Goal: Information Seeking & Learning: Learn about a topic

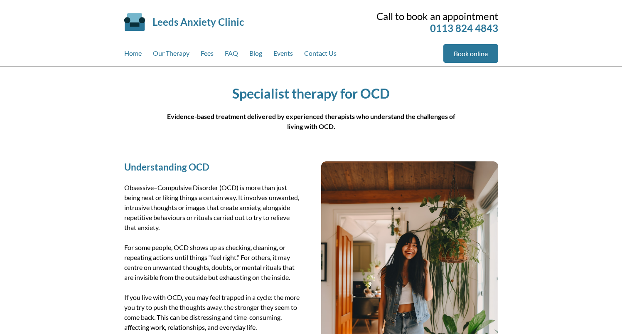
click at [415, 93] on h1 "Specialist therapy for OCD" at bounding box center [311, 93] width 291 height 16
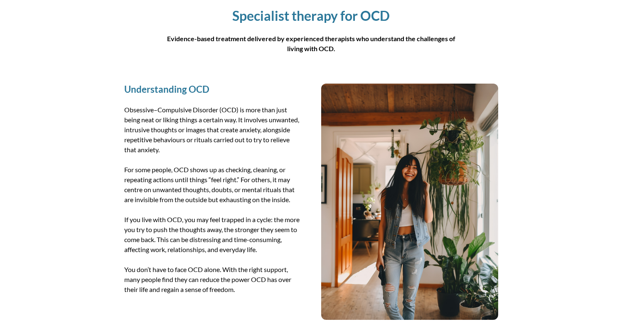
scroll to position [29, 0]
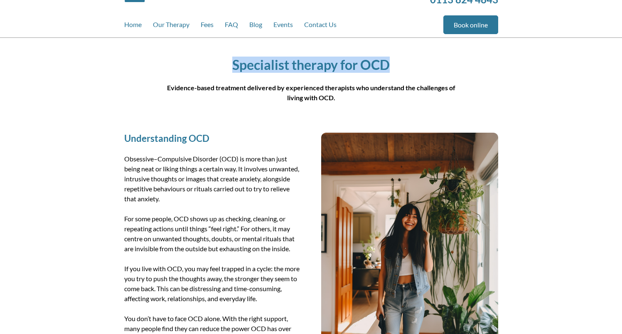
drag, startPoint x: 352, startPoint y: 67, endPoint x: 207, endPoint y: 65, distance: 144.2
click at [207, 65] on h1 "Specialist therapy for OCD" at bounding box center [311, 65] width 291 height 16
copy h1 "Specialist therapy for OCD"
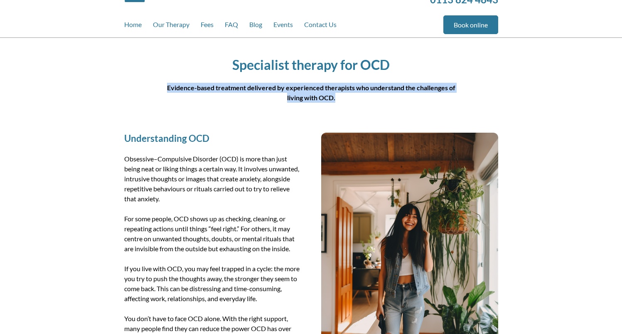
drag, startPoint x: 341, startPoint y: 95, endPoint x: 169, endPoint y: 87, distance: 171.8
click at [169, 87] on p "Evidence-based treatment delivered by experienced therapists who understand the…" at bounding box center [311, 93] width 291 height 20
copy strong "Evidence-based treatment delivered by experienced therapists who understand the…"
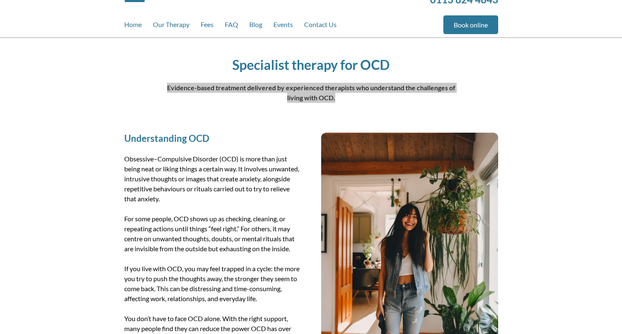
scroll to position [0, 0]
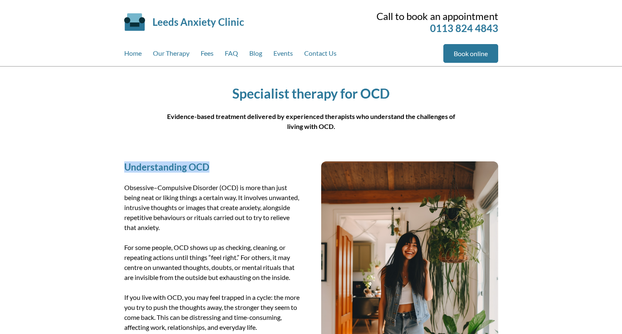
drag, startPoint x: 219, startPoint y: 167, endPoint x: 123, endPoint y: 168, distance: 96.0
click at [123, 168] on div "Understanding OCD Obsessive–Compulsive Disorder (OCD) is more than just being n…" at bounding box center [311, 279] width 394 height 257
copy h2 "Understanding OCD"
drag, startPoint x: 130, startPoint y: 183, endPoint x: 214, endPoint y: 226, distance: 94.2
click at [210, 226] on div "Understanding OCD Obsessive–Compulsive Disorder (OCD) is more than just being n…" at bounding box center [311, 279] width 394 height 257
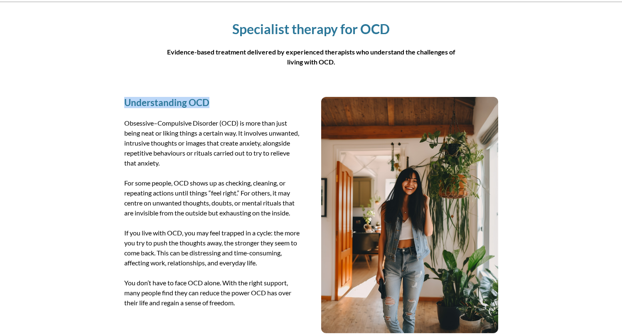
scroll to position [81, 0]
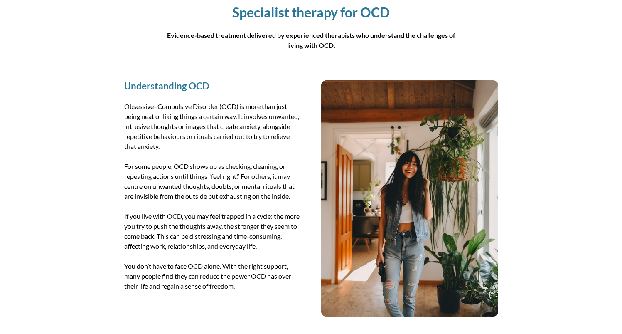
click at [246, 283] on p "You don’t have to face OCD alone. With the right support, many people find they…" at bounding box center [212, 276] width 177 height 30
drag, startPoint x: 236, startPoint y: 285, endPoint x: 117, endPoint y: 106, distance: 214.8
click at [117, 106] on div "Understanding OCD Obsessive–Compulsive Disorder (OCD) is more than just being n…" at bounding box center [311, 198] width 394 height 257
copy div "Obsessive–Compulsive Disorder (OCD) is more than just being neat or liking thin…"
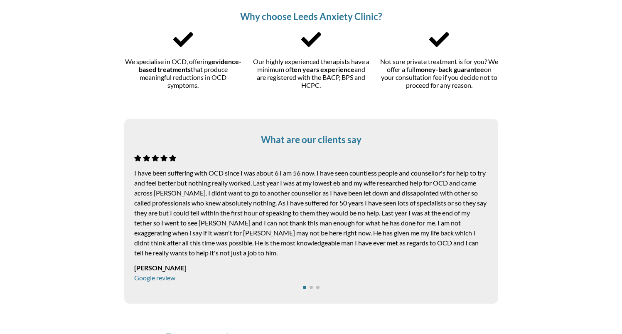
scroll to position [349, 0]
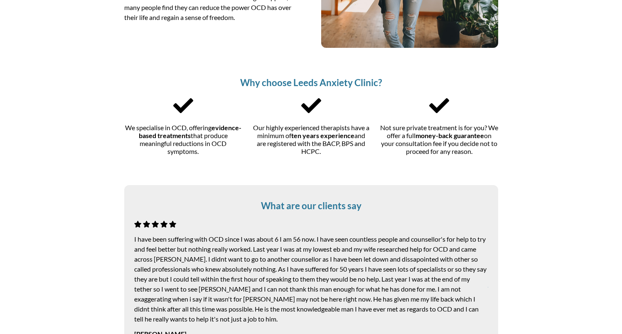
click at [269, 87] on h2 "Why choose Leeds Anxiety Clinic?" at bounding box center [311, 82] width 374 height 11
drag, startPoint x: 239, startPoint y: 83, endPoint x: 482, endPoint y: 100, distance: 243.7
click at [390, 82] on h2 "Why choose Leeds Anxiety Clinic?" at bounding box center [311, 82] width 374 height 11
copy h2 "Why choose Leeds Anxiety Clinic?"
drag, startPoint x: 617, startPoint y: 122, endPoint x: 306, endPoint y: 87, distance: 313.6
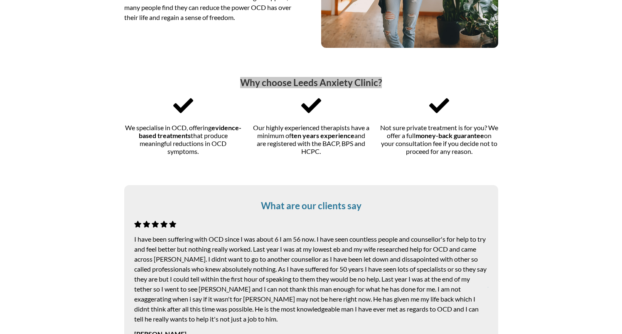
click at [306, 87] on h2 "Why choose Leeds Anxiety Clinic?" at bounding box center [311, 82] width 374 height 11
click at [289, 83] on h2 "Why choose Leeds Anxiety Clinic?" at bounding box center [311, 82] width 374 height 11
drag, startPoint x: 289, startPoint y: 84, endPoint x: 244, endPoint y: 81, distance: 44.9
click at [241, 81] on h2 "Why choose Leeds Anxiety Clinic?" at bounding box center [311, 82] width 374 height 11
click at [277, 82] on h2 "Why choose Leeds Anxiety Clinic?" at bounding box center [311, 82] width 374 height 11
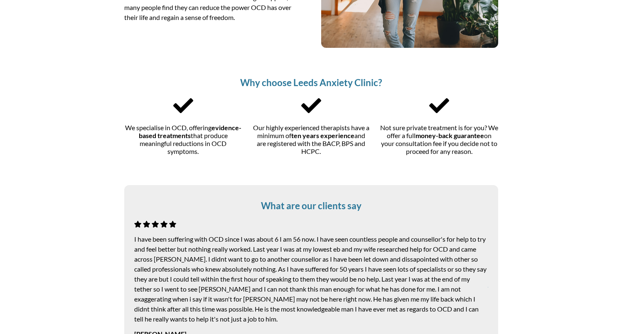
drag, startPoint x: 260, startPoint y: 84, endPoint x: 270, endPoint y: 84, distance: 10.0
click at [260, 84] on h2 "Why choose Leeds Anxiety Clinic?" at bounding box center [311, 82] width 374 height 11
drag, startPoint x: 291, startPoint y: 86, endPoint x: 235, endPoint y: 86, distance: 55.7
click at [235, 86] on h2 "Why choose Leeds Anxiety Clinic?" at bounding box center [311, 82] width 374 height 11
copy h2 "Why choose"
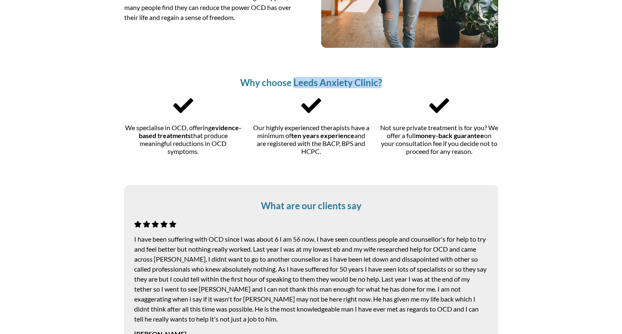
drag, startPoint x: 406, startPoint y: 82, endPoint x: 294, endPoint y: 83, distance: 112.2
click at [294, 83] on h2 "Why choose Leeds Anxiety Clinic?" at bounding box center [311, 82] width 374 height 11
copy h2 "Leeds Anxiety Clinic?"
drag, startPoint x: 136, startPoint y: 127, endPoint x: 215, endPoint y: 154, distance: 83.7
click at [215, 154] on div "We specialise in OCD, offering evidence-based treatments that produce meaningfu…" at bounding box center [183, 125] width 118 height 59
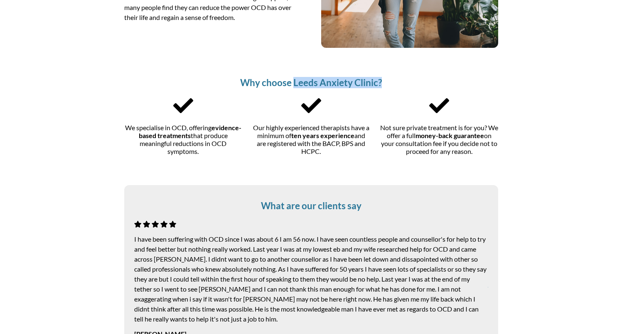
copy div "We specialise in OCD, offering evidence-based treatments that produce meaningfu…"
drag, startPoint x: 251, startPoint y: 127, endPoint x: 335, endPoint y: 151, distance: 87.2
click at [335, 151] on div "We specialise in OCD, offering evidence-based treatments that produce meaningfu…" at bounding box center [311, 125] width 374 height 59
copy div "Our highly experienced therapists have a minimum of ten years experience and ar…"
click at [365, 127] on div "Our highly experienced therapists have a minimum of ten years experience and ar…" at bounding box center [311, 125] width 118 height 59
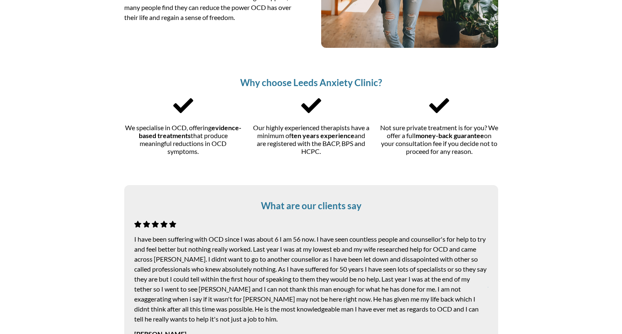
drag, startPoint x: 401, startPoint y: 128, endPoint x: 391, endPoint y: 128, distance: 10.0
click at [401, 128] on div "Not sure private treatment is for you? We offer a full money-back guarantee on …" at bounding box center [439, 125] width 118 height 59
drag, startPoint x: 386, startPoint y: 127, endPoint x: 558, endPoint y: 160, distance: 175.0
click at [558, 160] on div "Why choose Leeds Anxiety Clinic? We specialise in OCD, offering evidence-based …" at bounding box center [311, 117] width 622 height 116
copy div "Not sure private treatment is for you? We offer a full money-back guarantee on …"
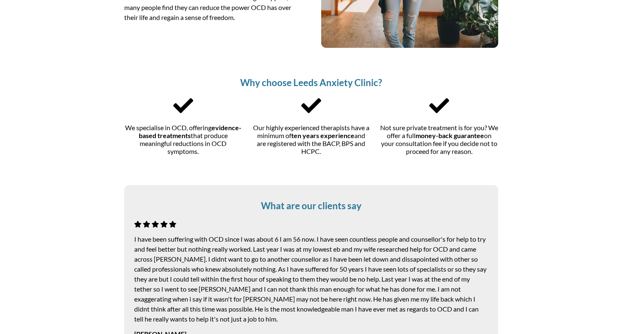
click at [389, 162] on div "Why choose Leeds Anxiety Clinic? We specialise in OCD, offering evidence-based …" at bounding box center [311, 117] width 394 height 116
drag, startPoint x: 401, startPoint y: 152, endPoint x: 397, endPoint y: 145, distance: 7.8
click at [401, 151] on div "Not sure private treatment is for you? We offer a full money-back guarantee on …" at bounding box center [439, 125] width 118 height 59
drag, startPoint x: 385, startPoint y: 128, endPoint x: 515, endPoint y: 159, distance: 133.4
click at [515, 159] on div "Why choose Leeds Anxiety Clinic? We specialise in OCD, offering evidence-based …" at bounding box center [311, 117] width 622 height 116
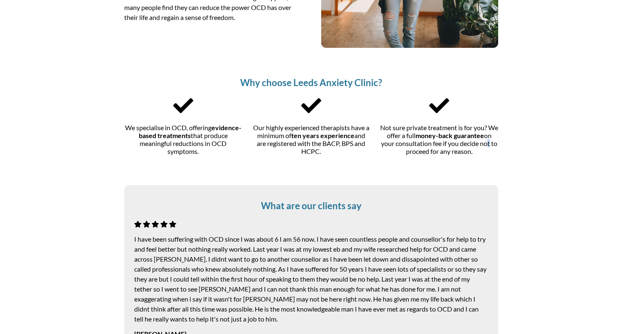
drag, startPoint x: 615, startPoint y: 186, endPoint x: 564, endPoint y: 130, distance: 76.2
click at [565, 128] on div "Why choose Leeds Anxiety Clinic? We specialise in OCD, offering evidence-based …" at bounding box center [311, 117] width 622 height 116
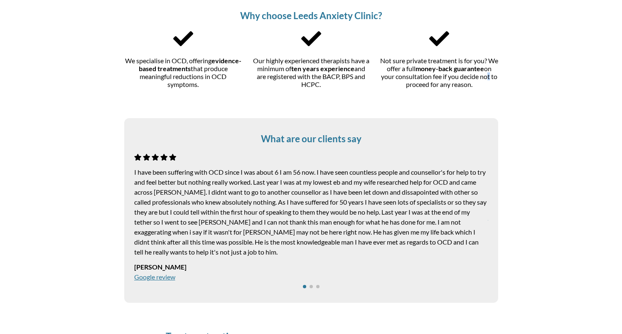
scroll to position [429, 0]
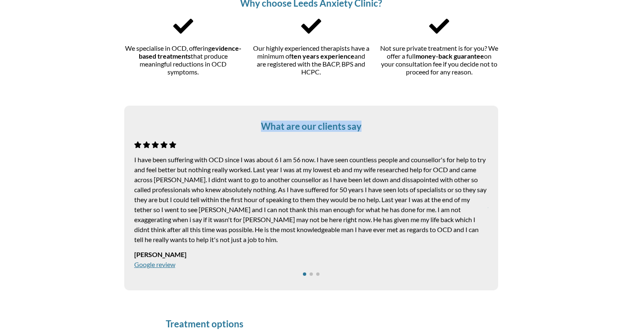
drag, startPoint x: 278, startPoint y: 120, endPoint x: 250, endPoint y: 120, distance: 27.8
click at [250, 120] on h2 "What are our clients say" at bounding box center [311, 125] width 354 height 11
click at [160, 164] on p "1 / 3" at bounding box center [311, 200] width 354 height 90
click at [155, 168] on p "1 / 3" at bounding box center [311, 200] width 354 height 90
drag, startPoint x: 133, startPoint y: 160, endPoint x: 190, endPoint y: 238, distance: 96.0
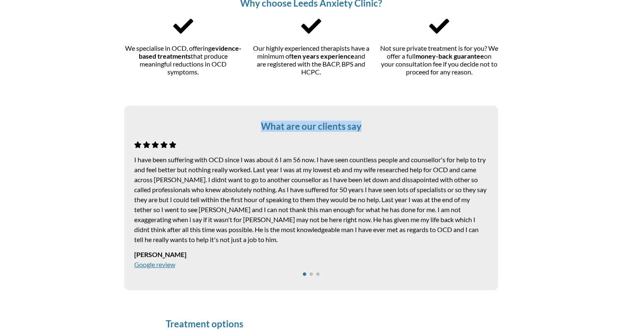
click at [190, 238] on div "What are our clients say [PERSON_NAME] Google review [PERSON_NAME] is a fantast…" at bounding box center [311, 198] width 374 height 184
click at [172, 253] on p "[PERSON_NAME]" at bounding box center [311, 254] width 354 height 10
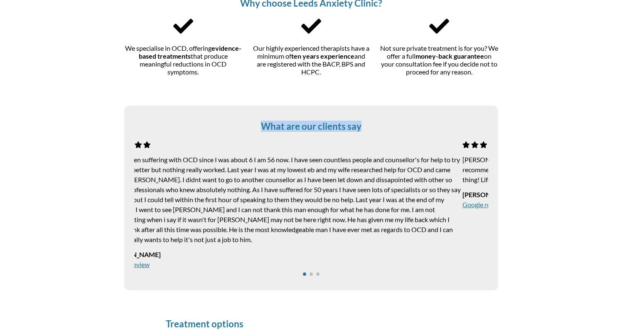
click at [178, 253] on p "[PERSON_NAME]" at bounding box center [285, 254] width 354 height 10
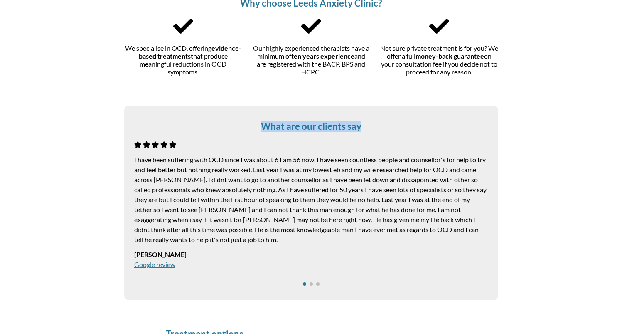
click at [159, 253] on p "[PERSON_NAME]" at bounding box center [311, 254] width 354 height 10
click at [160, 253] on p "[PERSON_NAME]" at bounding box center [311, 254] width 354 height 10
click at [147, 255] on p "[PERSON_NAME]" at bounding box center [315, 254] width 354 height 10
click at [141, 206] on p "1 / 3" at bounding box center [311, 200] width 354 height 90
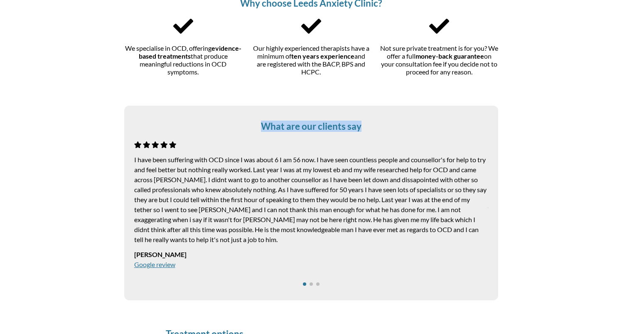
click at [151, 192] on p "1 / 3" at bounding box center [311, 200] width 354 height 90
click at [93, 185] on div "What are our clients say Working with [PERSON_NAME] has been life changing! Fee…" at bounding box center [311, 203] width 622 height 214
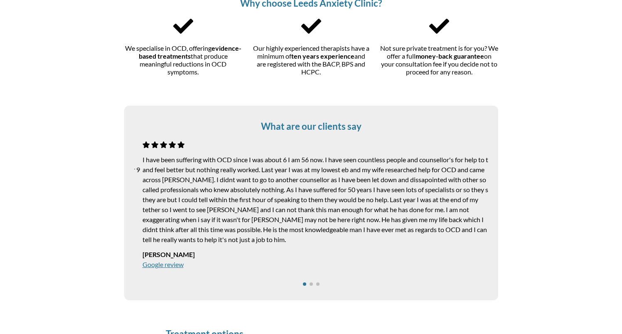
click at [155, 256] on p "[PERSON_NAME]" at bounding box center [320, 254] width 354 height 10
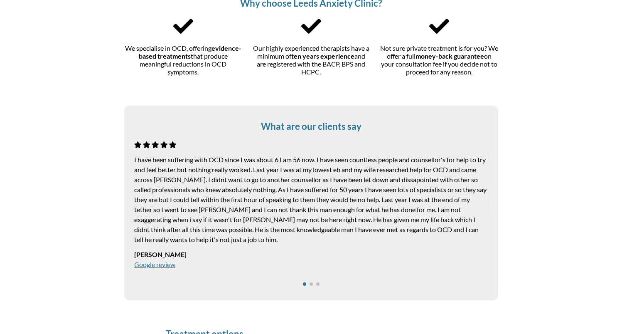
click at [157, 256] on p "[PERSON_NAME]" at bounding box center [311, 254] width 354 height 10
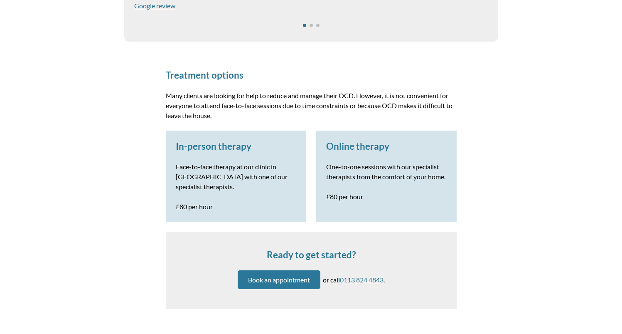
scroll to position [674, 0]
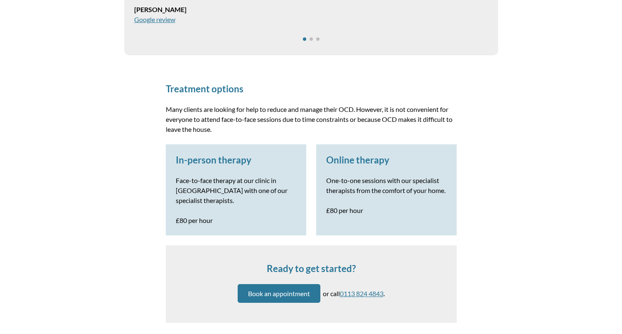
click at [202, 96] on div "Treatment options Many clients are looking for help to reduce and manage their …" at bounding box center [311, 198] width 311 height 267
click at [235, 90] on h2 "Treatment options" at bounding box center [311, 88] width 291 height 11
click at [247, 90] on h2 "Treatment options" at bounding box center [311, 88] width 291 height 11
drag, startPoint x: 251, startPoint y: 89, endPoint x: 143, endPoint y: 86, distance: 108.1
click at [143, 86] on div "Treatment options Many clients are looking for help to reduce and manage their …" at bounding box center [311, 198] width 622 height 267
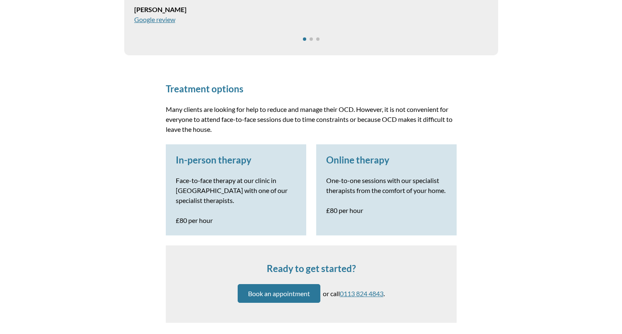
click at [250, 128] on p "Many clients are looking for help to reduce and manage their OCD. However, it i…" at bounding box center [311, 119] width 291 height 30
drag, startPoint x: 182, startPoint y: 124, endPoint x: 153, endPoint y: 111, distance: 32.4
click at [153, 111] on div "Treatment options Many clients are looking for help to reduce and manage their …" at bounding box center [311, 198] width 622 height 267
drag, startPoint x: 252, startPoint y: 160, endPoint x: 160, endPoint y: 159, distance: 91.8
click at [160, 159] on div "Treatment options Many clients are looking for help to reduce and manage their …" at bounding box center [311, 198] width 311 height 267
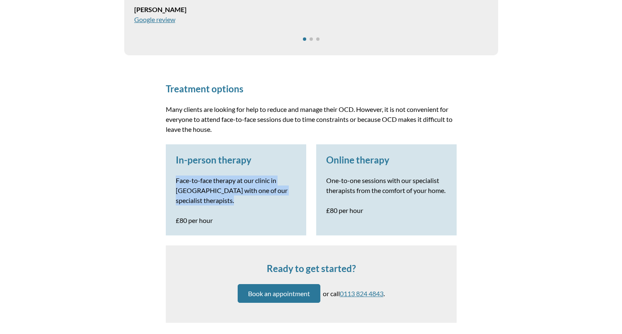
drag, startPoint x: 221, startPoint y: 204, endPoint x: 173, endPoint y: 180, distance: 53.0
click at [173, 180] on div "In-person therapy Face-to-face therapy at our clinic in [GEOGRAPHIC_DATA] with …" at bounding box center [236, 189] width 140 height 91
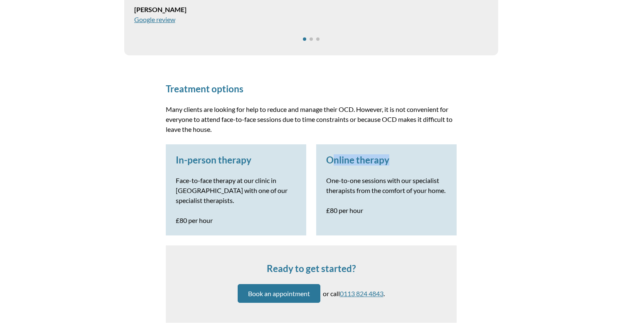
drag, startPoint x: 382, startPoint y: 158, endPoint x: 334, endPoint y: 157, distance: 48.2
click at [334, 157] on h3 "Online therapy" at bounding box center [386, 159] width 120 height 11
drag, startPoint x: 221, startPoint y: 209, endPoint x: 214, endPoint y: 216, distance: 9.4
click at [221, 209] on div "In-person therapy Face-to-face therapy at our clinic in [GEOGRAPHIC_DATA] with …" at bounding box center [236, 189] width 140 height 91
drag, startPoint x: 188, startPoint y: 220, endPoint x: 173, endPoint y: 220, distance: 14.5
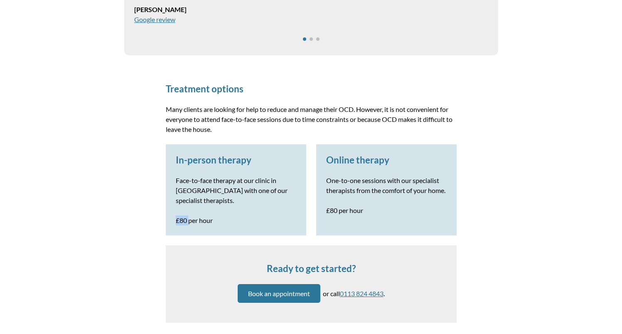
click at [172, 221] on div "In-person therapy Face-to-face therapy at our clinic in [GEOGRAPHIC_DATA] with …" at bounding box center [236, 189] width 140 height 91
drag, startPoint x: 368, startPoint y: 160, endPoint x: 445, endPoint y: 163, distance: 76.9
click at [324, 161] on div "Online therapy One-to-one sessions with our specialist therapists from the comf…" at bounding box center [386, 189] width 140 height 91
drag, startPoint x: 349, startPoint y: 199, endPoint x: 325, endPoint y: 180, distance: 30.5
click at [325, 180] on div "Online therapy One-to-one sessions with our specialist therapists from the comf…" at bounding box center [386, 189] width 140 height 91
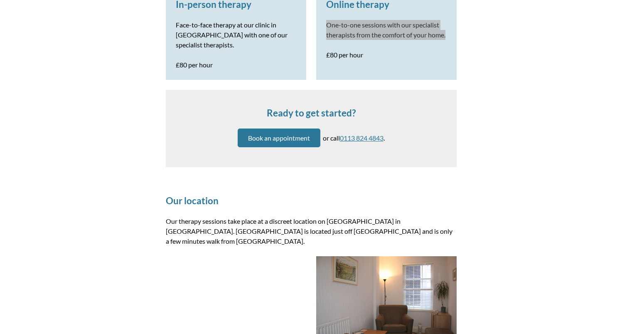
scroll to position [810, 0]
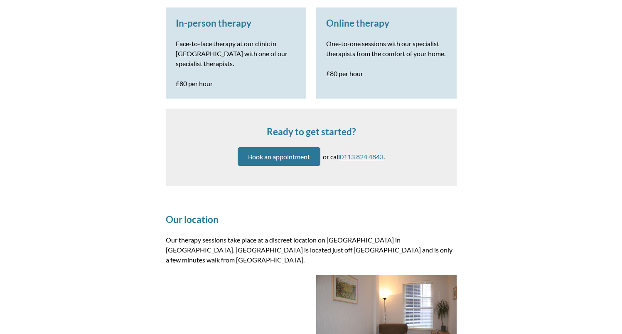
drag, startPoint x: 358, startPoint y: 128, endPoint x: 268, endPoint y: 126, distance: 90.2
click at [268, 126] on h2 "Ready to get started?" at bounding box center [311, 131] width 271 height 11
click at [267, 125] on div "Ready to get started? Book an appointment or call [PHONE_NUMBER] ." at bounding box center [311, 147] width 291 height 78
drag, startPoint x: 264, startPoint y: 129, endPoint x: 362, endPoint y: 129, distance: 98.1
click at [362, 129] on h2 "Ready to get started?" at bounding box center [311, 131] width 271 height 11
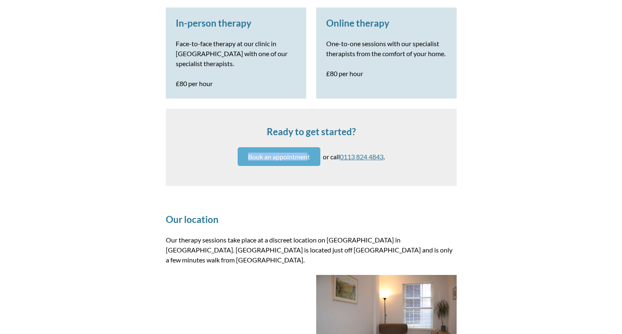
click at [304, 156] on div "Book an appointment or call [PHONE_NUMBER] ." at bounding box center [311, 156] width 271 height 19
click at [182, 171] on div "Ready to get started? Book an appointment or call [PHONE_NUMBER] ." at bounding box center [311, 147] width 291 height 78
drag, startPoint x: 218, startPoint y: 157, endPoint x: 381, endPoint y: 184, distance: 164.7
click at [313, 162] on div "Book an appointment or call [PHONE_NUMBER] ." at bounding box center [311, 156] width 271 height 19
drag, startPoint x: 401, startPoint y: 160, endPoint x: 339, endPoint y: 160, distance: 61.9
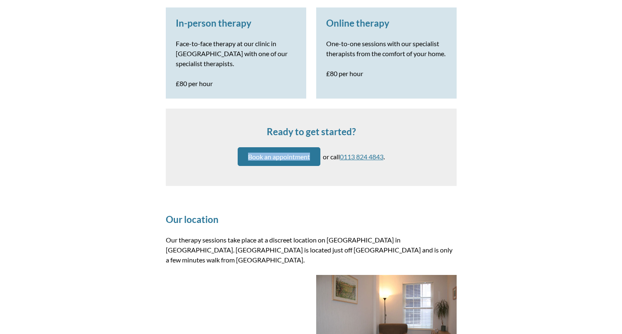
click at [339, 160] on div "Book an appointment or call [PHONE_NUMBER] ." at bounding box center [311, 156] width 271 height 19
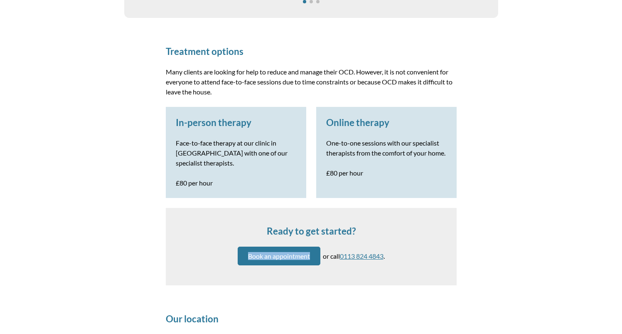
scroll to position [879, 0]
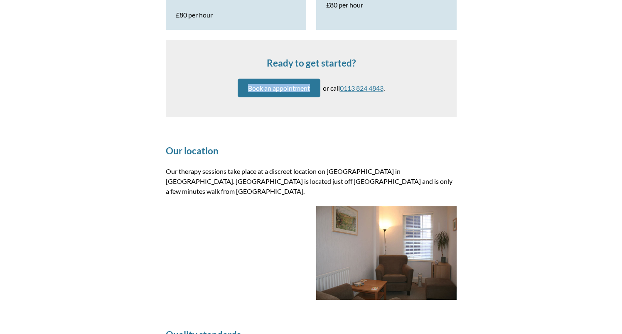
drag, startPoint x: 574, startPoint y: 101, endPoint x: 519, endPoint y: 5, distance: 110.5
drag, startPoint x: 621, startPoint y: 3, endPoint x: 573, endPoint y: 90, distance: 99.7
